Goal: Information Seeking & Learning: Compare options

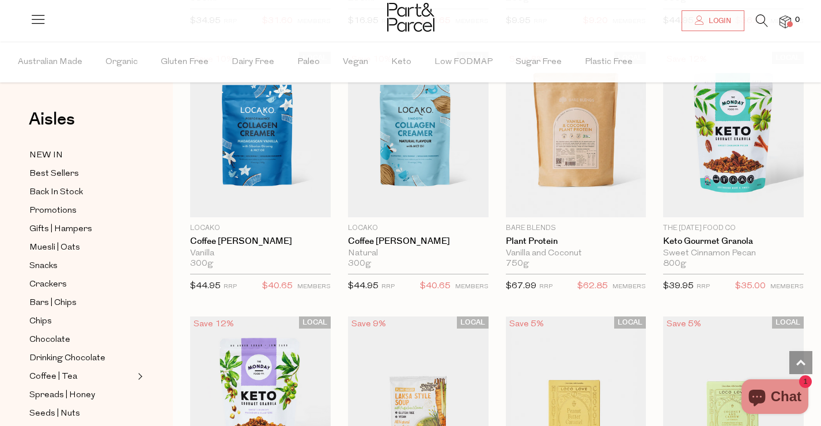
scroll to position [1902, 0]
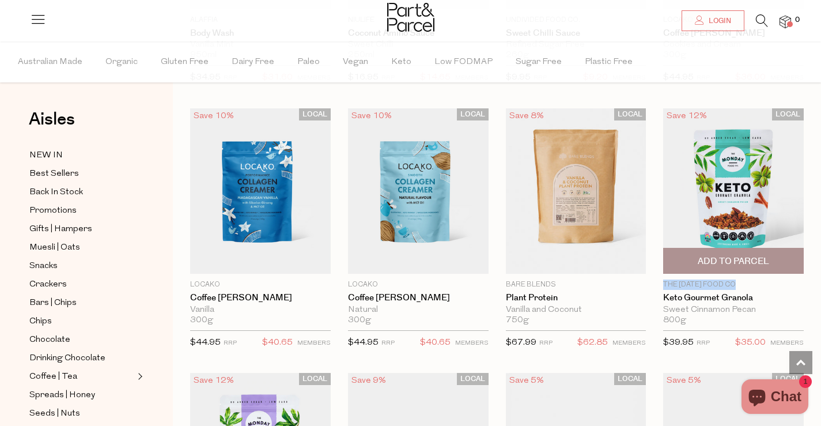
drag, startPoint x: 656, startPoint y: 282, endPoint x: 762, endPoint y: 280, distance: 106.0
click at [762, 280] on div "LOCAL Save 12% 1 Add To Parcel The [DATE] Food Co Keto Gourmet Granola Sweet Ci…" at bounding box center [725, 232] width 158 height 248
copy p "The [DATE] Food Co"
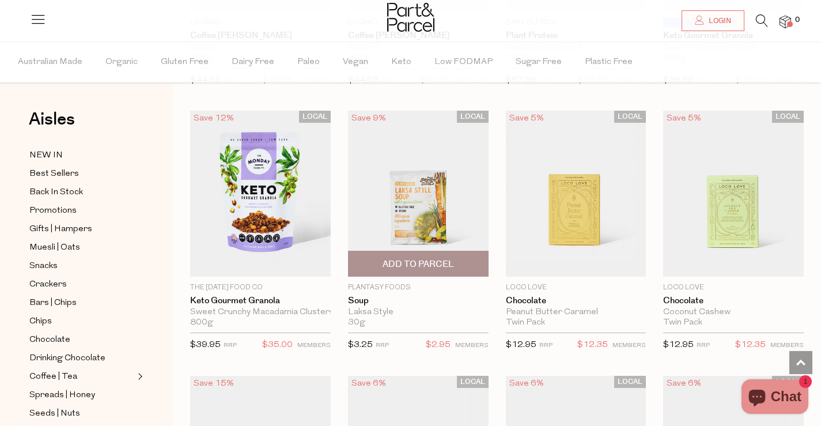
scroll to position [2190, 0]
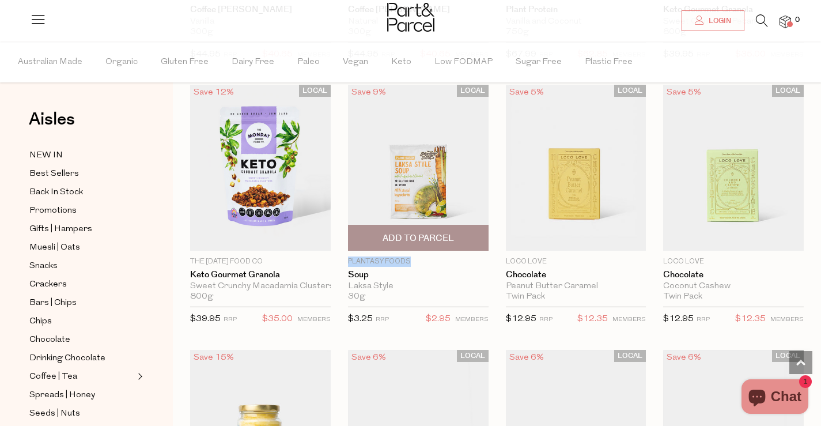
drag, startPoint x: 347, startPoint y: 256, endPoint x: 436, endPoint y: 256, distance: 88.2
click at [436, 256] on p "Plantasy Foods" at bounding box center [418, 261] width 141 height 10
copy p "Plantasy Foods"
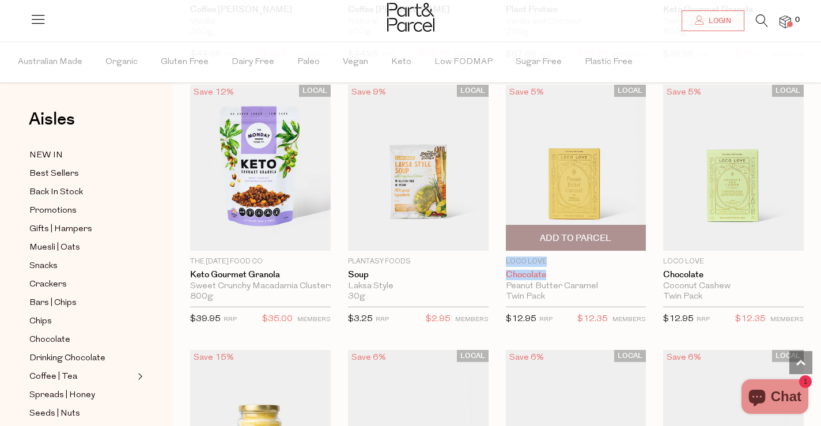
drag, startPoint x: 506, startPoint y: 255, endPoint x: 560, endPoint y: 266, distance: 55.3
click at [560, 266] on div "Loco Love Chocolate Peanut Butter Caramel Twin Pack {{max_qty_message}} $12.95 …" at bounding box center [576, 294] width 141 height 76
copy div "Loco Love Chocolate"
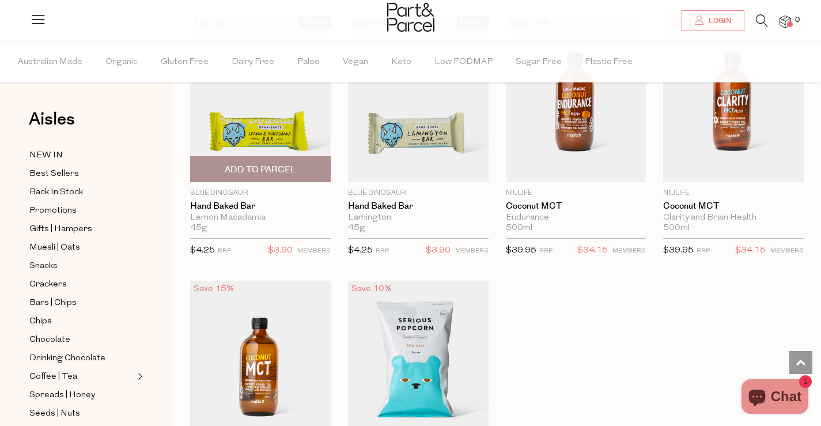
scroll to position [3054, 0]
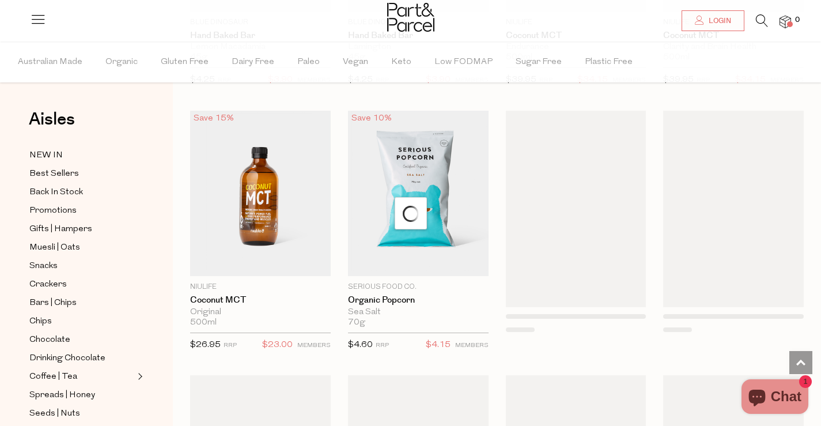
scroll to position [3227, 0]
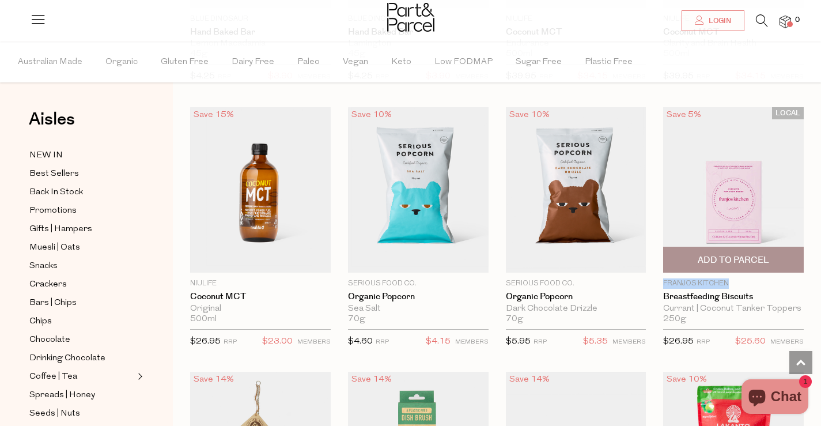
drag, startPoint x: 649, startPoint y: 277, endPoint x: 741, endPoint y: 277, distance: 91.1
click at [741, 277] on div "LOCAL Save 5% 1 Add To Parcel Franjos Kitchen Breastfeeding Biscuits Currant | …" at bounding box center [725, 231] width 158 height 248
copy p "Franjos Kitchen"
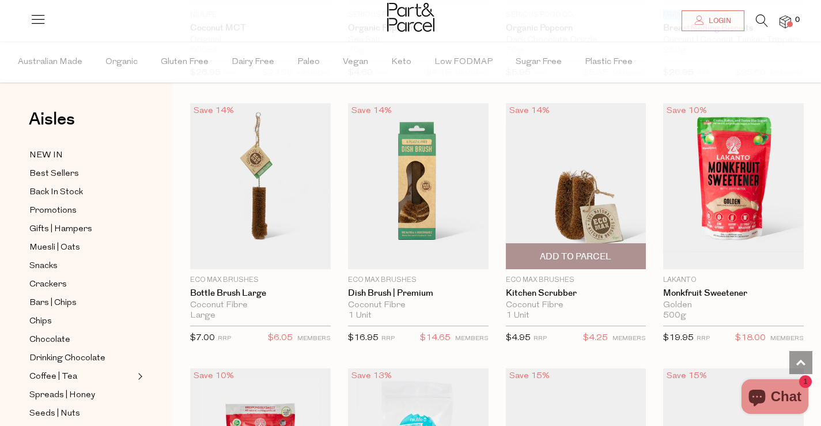
scroll to position [3515, 0]
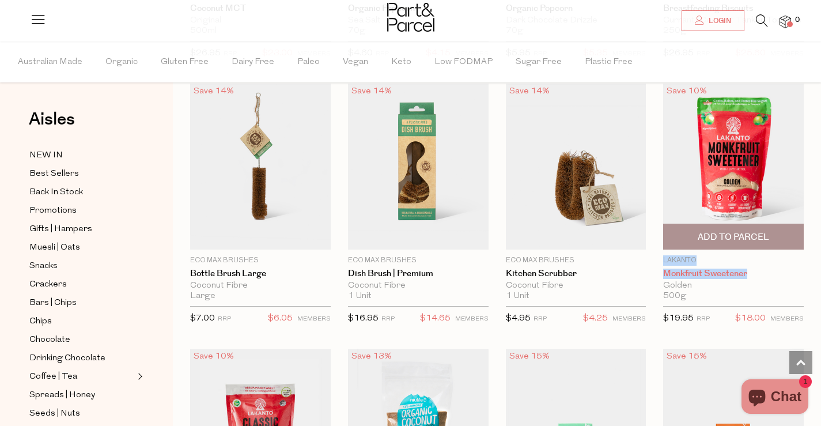
drag, startPoint x: 664, startPoint y: 255, endPoint x: 752, endPoint y: 269, distance: 88.8
click at [752, 269] on div "Lakanto Monkfruit Sweetener Golden 500g {{max_qty_message}} $19.95 RRP $18.00 M…" at bounding box center [733, 293] width 141 height 76
copy div "Lakanto Monkfruit Sweetener"
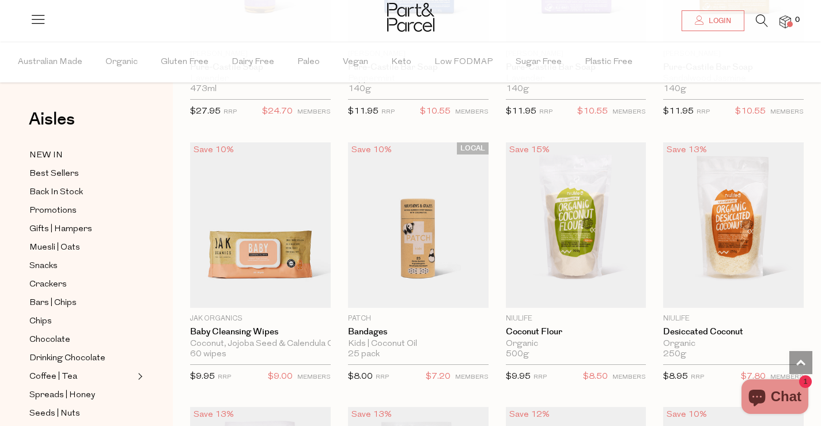
scroll to position [4501, 0]
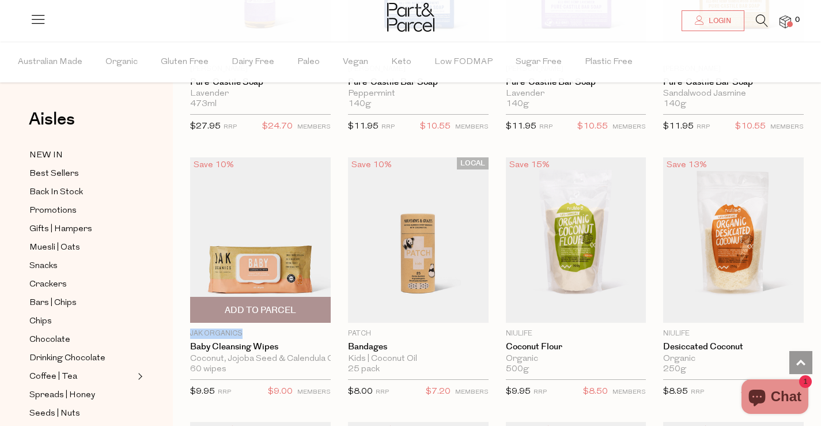
drag, startPoint x: 182, startPoint y: 324, endPoint x: 259, endPoint y: 324, distance: 77.2
click at [259, 324] on div "Save 10% 1 Add To Parcel Jak Organics Baby Cleansing Wipes Coconut, Jojoba Seed…" at bounding box center [252, 281] width 158 height 248
copy p "Jak Organics"
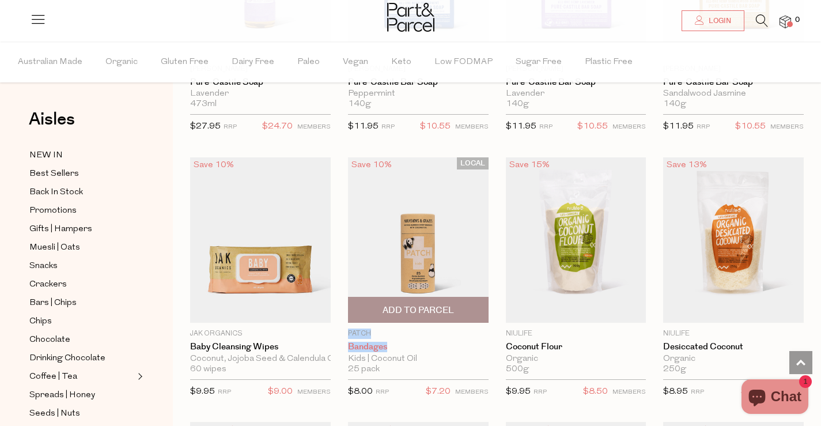
drag, startPoint x: 348, startPoint y: 324, endPoint x: 411, endPoint y: 337, distance: 64.8
click at [411, 337] on div "Patch [GEOGRAPHIC_DATA] Kids | Coconut Oil 25 pack {{max_qty_message}} $8.00 RR…" at bounding box center [418, 366] width 141 height 76
copy div "Patch Bandages"
